Goal: Transaction & Acquisition: Obtain resource

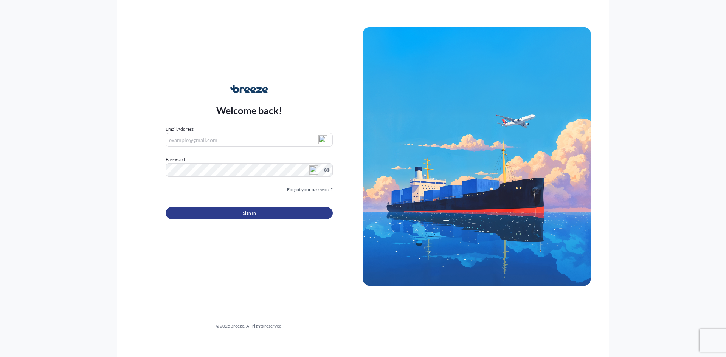
type input "[PERSON_NAME][EMAIL_ADDRESS][DOMAIN_NAME]"
click at [260, 213] on button "Sign In" at bounding box center [249, 213] width 167 height 12
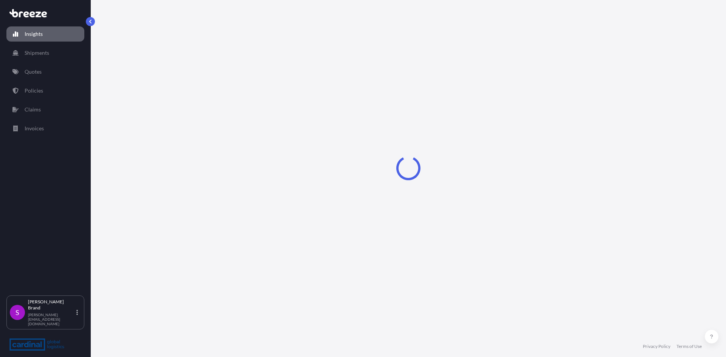
select select "2025"
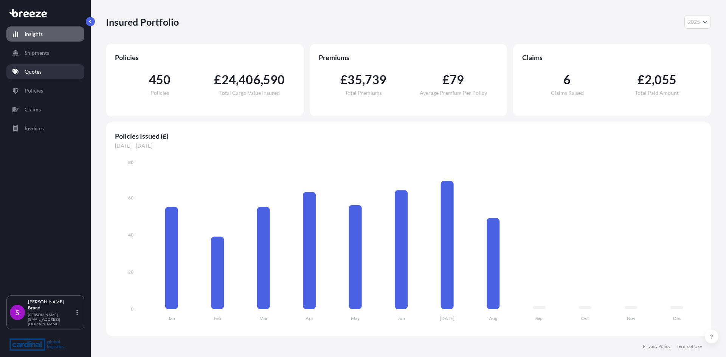
click at [26, 75] on p "Quotes" at bounding box center [33, 72] width 17 height 8
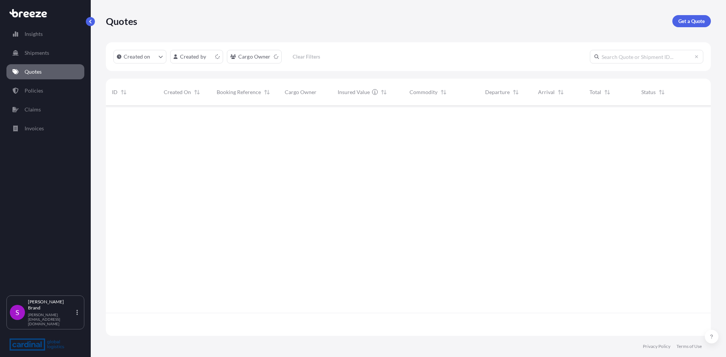
scroll to position [229, 599]
click at [706, 27] on div "Quotes Get a Quote" at bounding box center [408, 21] width 605 height 42
click at [701, 22] on p "Get a Quote" at bounding box center [691, 21] width 26 height 8
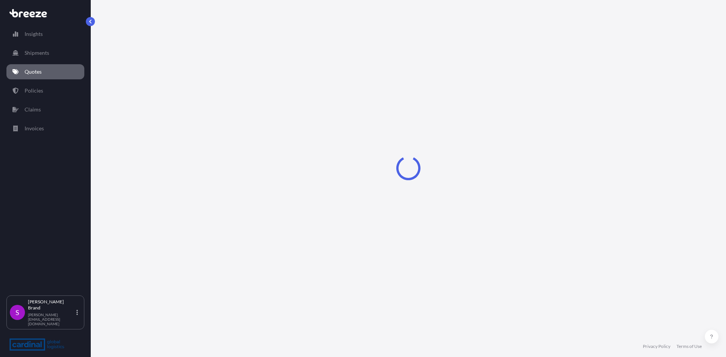
select select "Sea"
select select "1"
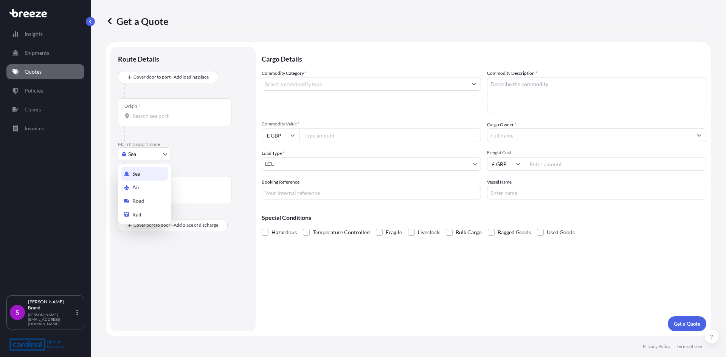
click at [143, 155] on body "Insights Shipments Quotes Policies Claims Invoices S [PERSON_NAME] [PERSON_NAME…" at bounding box center [363, 178] width 726 height 357
click at [136, 202] on span "Road" at bounding box center [138, 201] width 12 height 8
select select "Road"
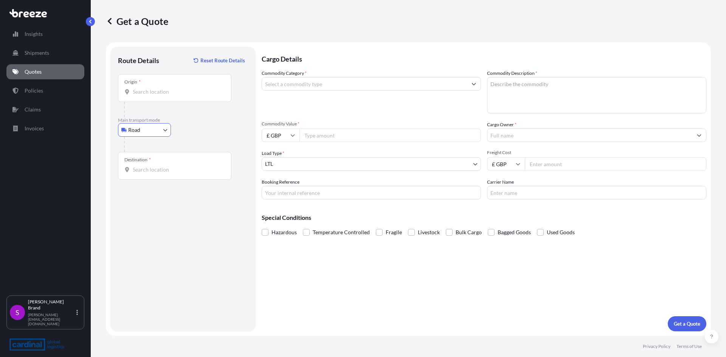
click at [149, 91] on input "Origin *" at bounding box center [177, 92] width 89 height 8
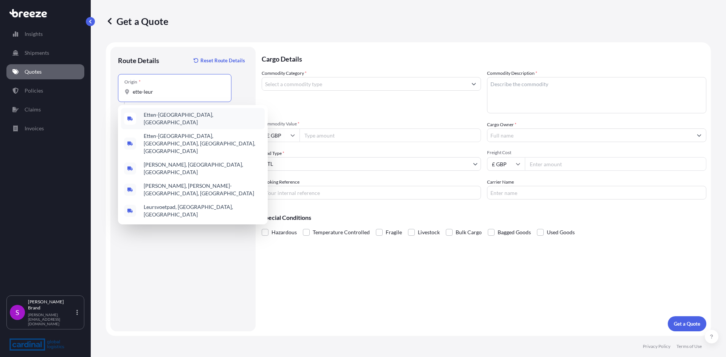
click at [169, 120] on span "Etten-[GEOGRAPHIC_DATA], [GEOGRAPHIC_DATA]" at bounding box center [203, 118] width 118 height 15
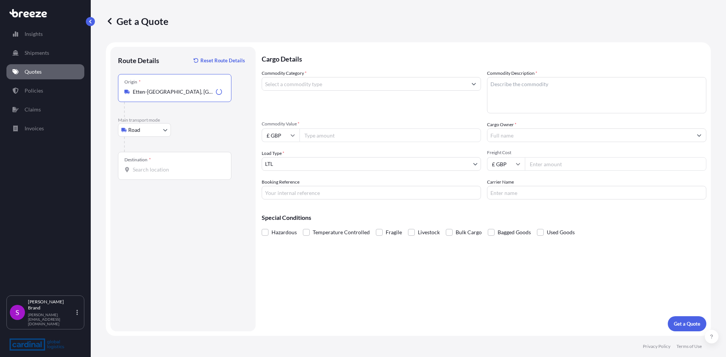
type input "Etten-[GEOGRAPHIC_DATA], [GEOGRAPHIC_DATA]"
click at [143, 165] on div "Destination *" at bounding box center [174, 166] width 113 height 28
click at [166, 175] on div "Destination *" at bounding box center [174, 166] width 113 height 28
click at [166, 174] on input "Destination *" at bounding box center [177, 170] width 89 height 8
click at [166, 197] on span "[STREET_ADDRESS]" at bounding box center [167, 195] width 47 height 8
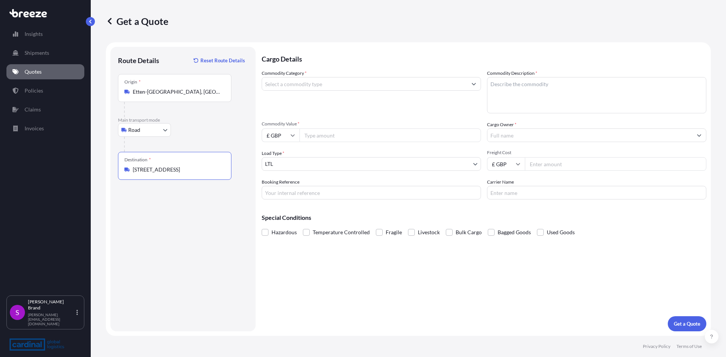
type input "[STREET_ADDRESS]"
click at [300, 86] on input "Commodity Category *" at bounding box center [364, 84] width 205 height 14
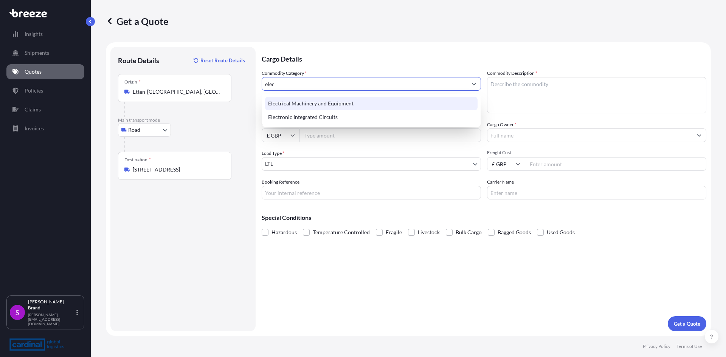
click at [301, 105] on div "Electrical Machinery and Equipment" at bounding box center [371, 104] width 212 height 14
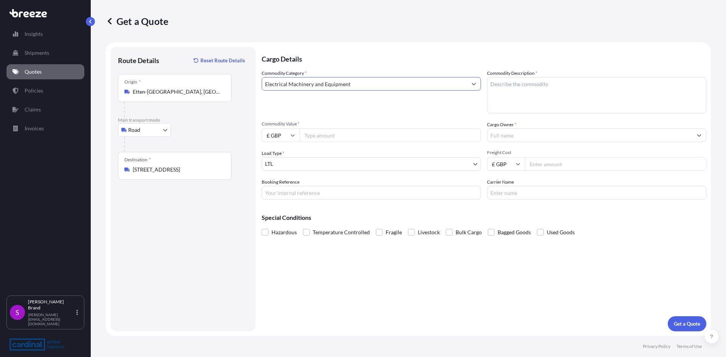
type input "Electrical Machinery and Equipment"
click at [320, 139] on input "Commodity Value *" at bounding box center [389, 136] width 181 height 14
type input "5880"
click at [296, 136] on input "£ GBP" at bounding box center [281, 136] width 38 height 14
click at [281, 182] on div "$ USD" at bounding box center [281, 188] width 32 height 14
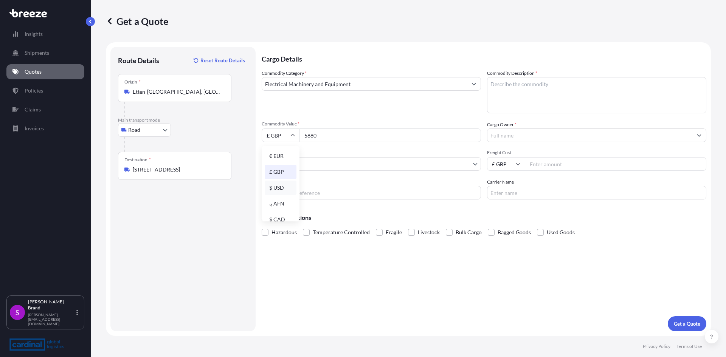
type input "$ USD"
click at [306, 197] on input "Booking Reference" at bounding box center [371, 193] width 219 height 14
type input "midco quote - NL to [GEOGRAPHIC_DATA]"
click at [555, 87] on textarea "Commodity Description *" at bounding box center [596, 95] width 219 height 36
type textarea "DESICCANT DRUM"
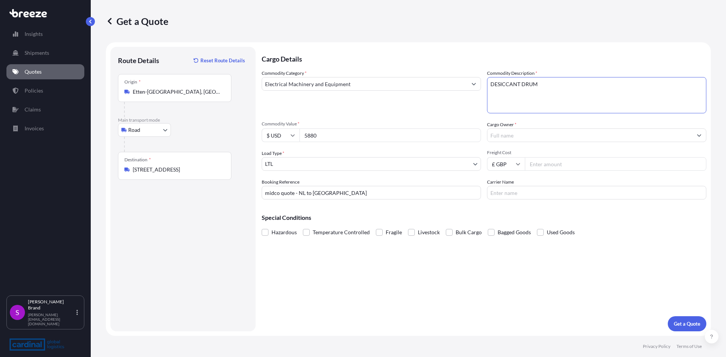
click at [510, 131] on input "Cargo Owner *" at bounding box center [589, 136] width 205 height 14
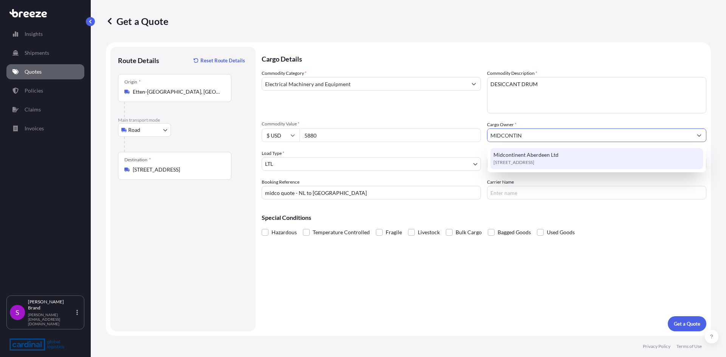
click at [509, 156] on span "Midcontinent Aberdeen Ltd" at bounding box center [525, 155] width 65 height 8
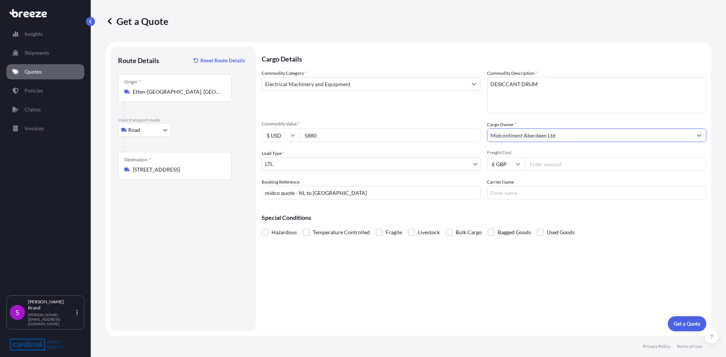
type input "Midcontinent Aberdeen Ltd"
click at [548, 164] on input "Freight Cost" at bounding box center [615, 164] width 181 height 14
type input "825.00"
click at [552, 191] on input "Carrier Name" at bounding box center [596, 193] width 219 height 14
drag, startPoint x: 503, startPoint y: 191, endPoint x: 516, endPoint y: 197, distance: 14.2
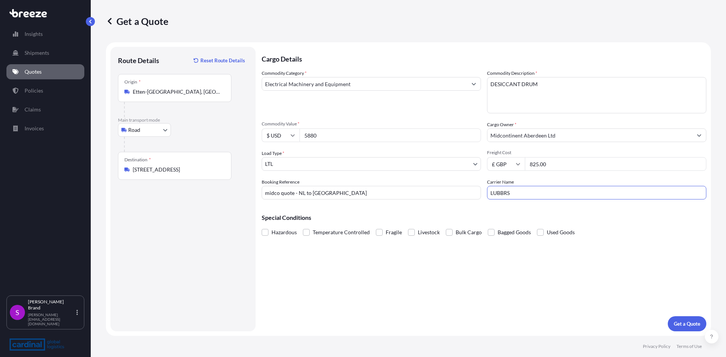
click at [503, 192] on input "LUBBRS" at bounding box center [596, 193] width 219 height 14
drag, startPoint x: 520, startPoint y: 194, endPoint x: 530, endPoint y: 195, distance: 10.3
click at [520, 194] on input "[PERSON_NAME]" at bounding box center [596, 193] width 219 height 14
type input "[PERSON_NAME] TRANSPORT"
click at [686, 322] on p "Get a Quote" at bounding box center [687, 324] width 26 height 8
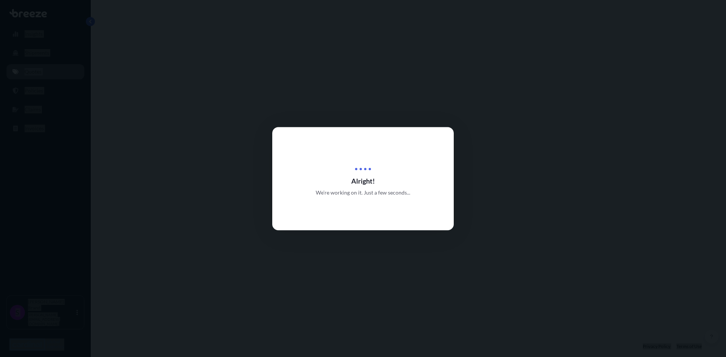
select select "Road"
select select "1"
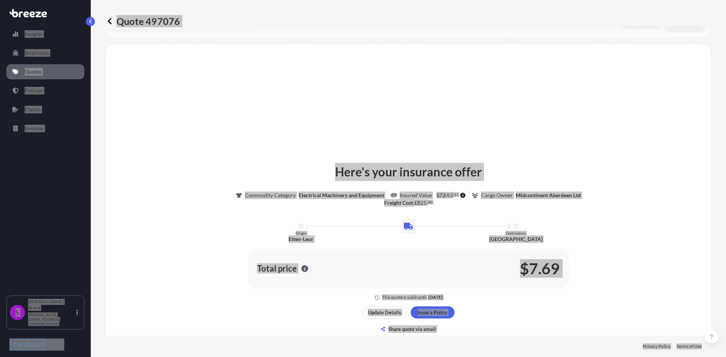
scroll to position [228, 0]
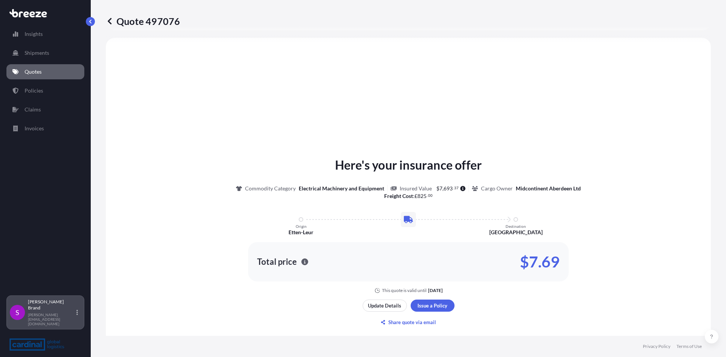
click at [44, 311] on p "[PERSON_NAME]" at bounding box center [51, 305] width 47 height 12
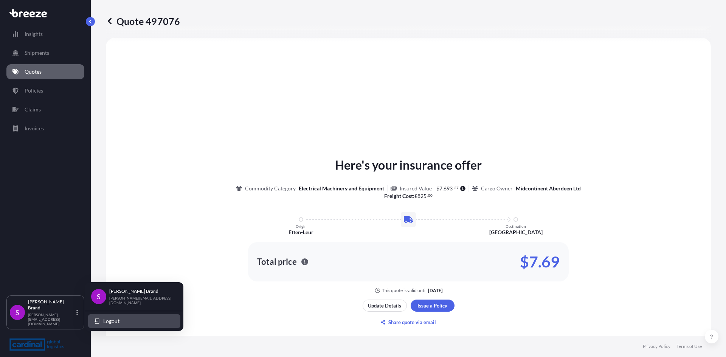
click at [114, 318] on span "Logout" at bounding box center [111, 322] width 16 height 8
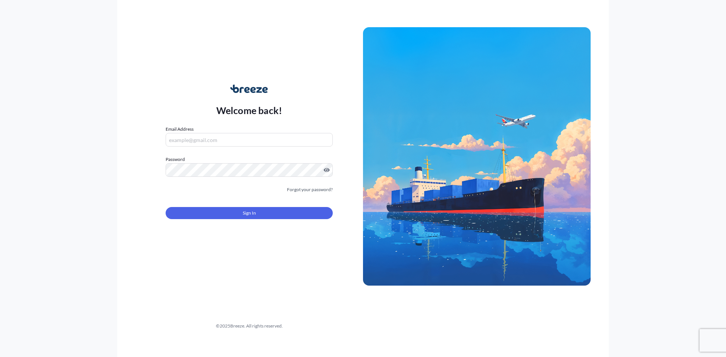
type input "[PERSON_NAME][EMAIL_ADDRESS][DOMAIN_NAME]"
